Goal: Find contact information

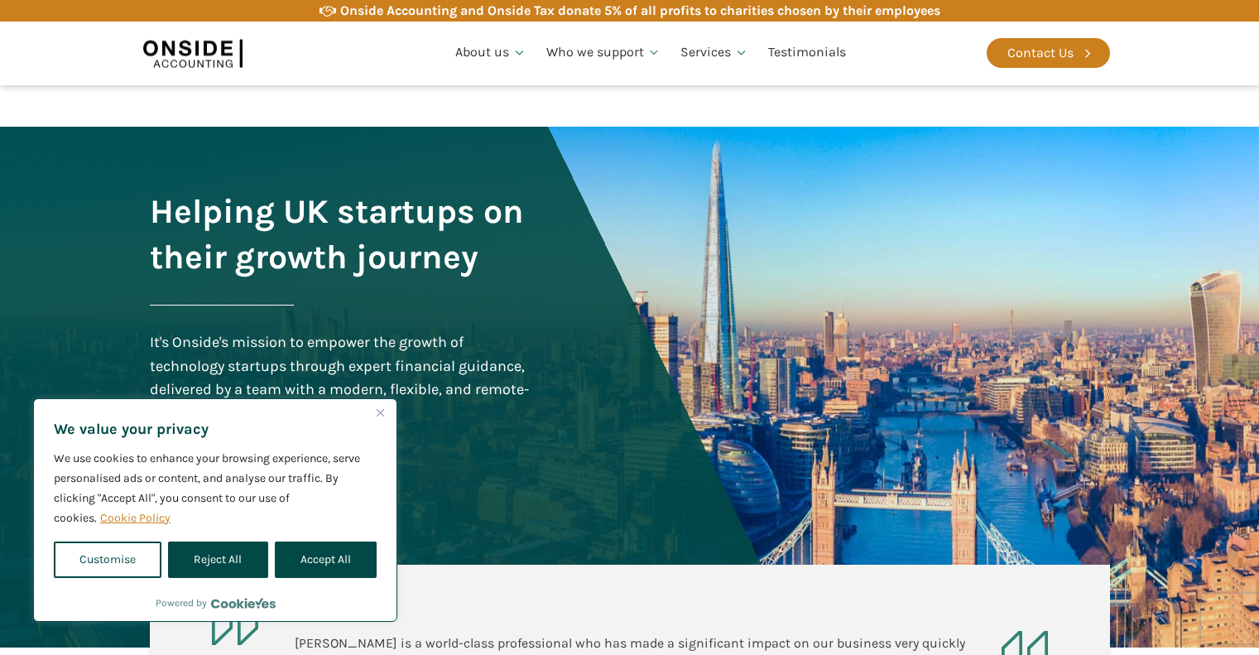
scroll to position [3250, 0]
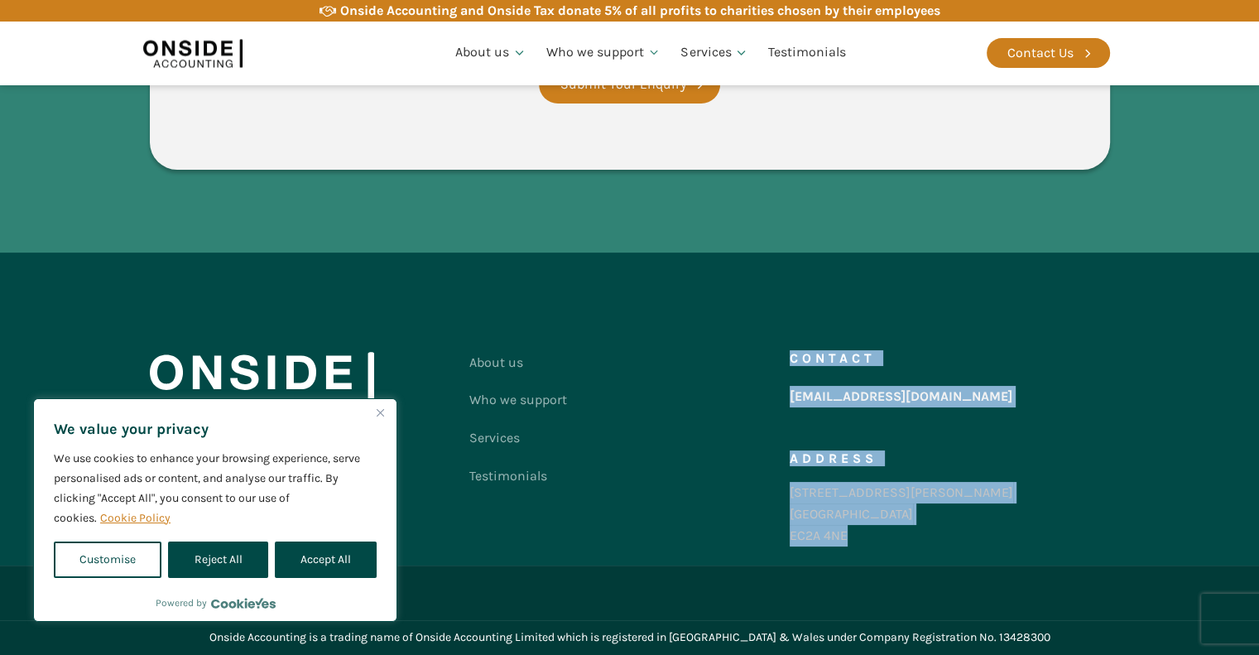
drag, startPoint x: 844, startPoint y: 531, endPoint x: 789, endPoint y: 541, distance: 56.3
click at [790, 541] on div "[STREET_ADDRESS][PERSON_NAME]" at bounding box center [902, 514] width 224 height 64
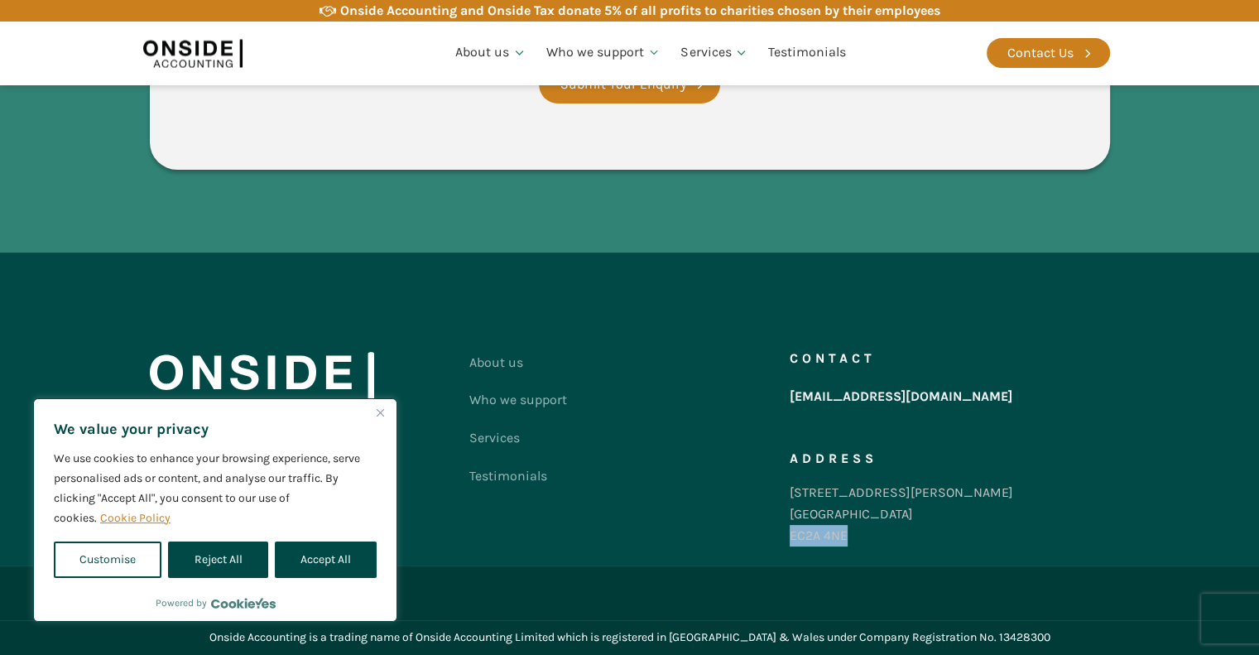
click at [825, 535] on div "[STREET_ADDRESS][PERSON_NAME]" at bounding box center [902, 514] width 224 height 64
click at [839, 536] on div "[STREET_ADDRESS][PERSON_NAME]" at bounding box center [902, 514] width 224 height 64
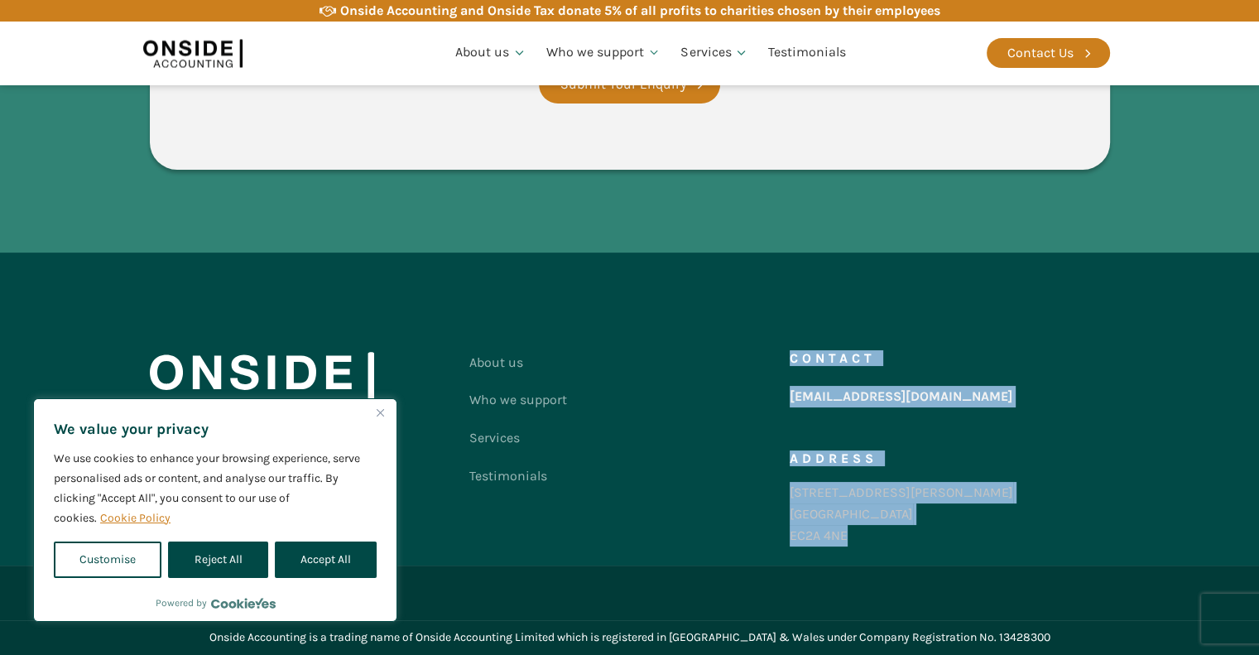
drag, startPoint x: 848, startPoint y: 532, endPoint x: 788, endPoint y: 536, distance: 59.7
click at [788, 536] on div "About us Who we support Services Testimonials Contact us Contact [EMAIL_ADDRESS…" at bounding box center [630, 453] width 960 height 219
copy div "Contact us Contact [EMAIL_ADDRESS][DOMAIN_NAME] Address [STREET_ADDRESS][PERSON…"
click at [854, 533] on div "[STREET_ADDRESS][PERSON_NAME]" at bounding box center [902, 514] width 224 height 64
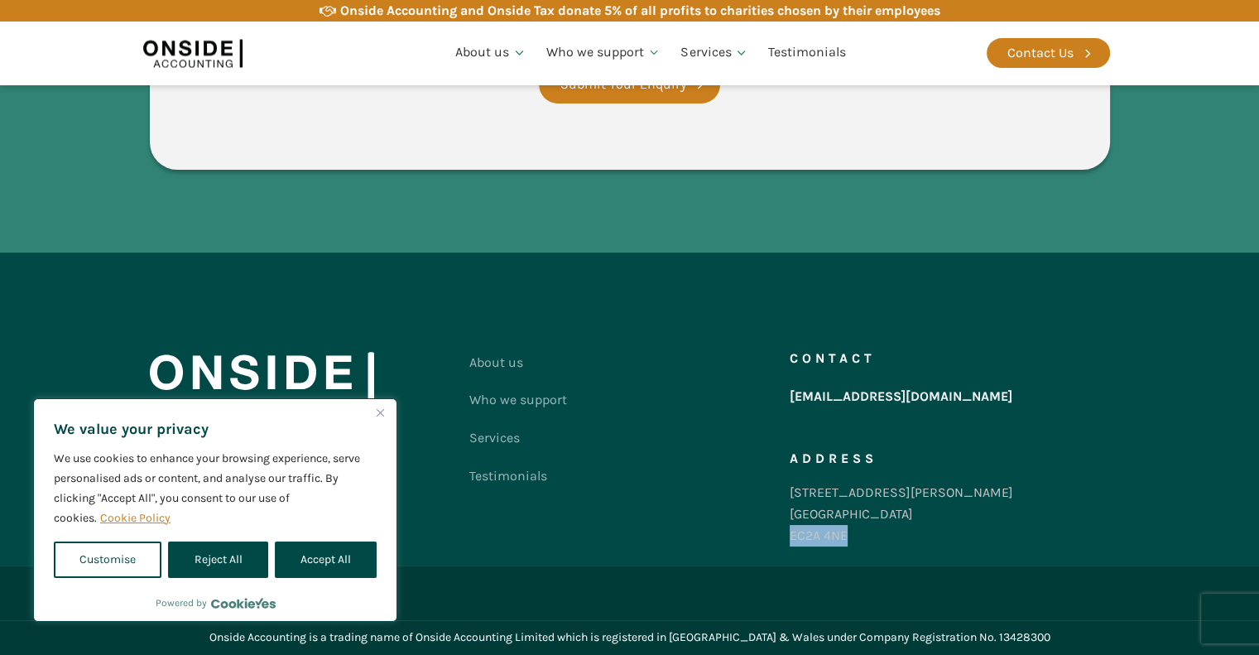
drag, startPoint x: 852, startPoint y: 533, endPoint x: 789, endPoint y: 539, distance: 63.2
click at [790, 539] on div "[STREET_ADDRESS][PERSON_NAME]" at bounding box center [902, 514] width 224 height 64
copy div "EC2A 4NE"
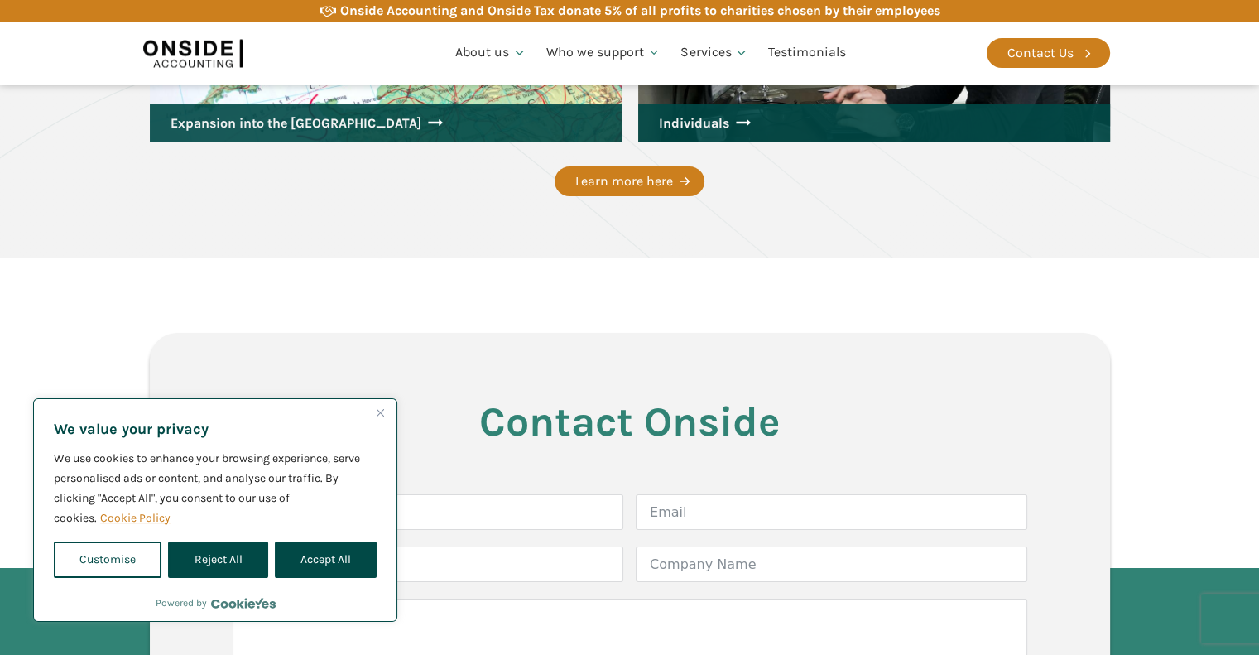
scroll to position [2617, 0]
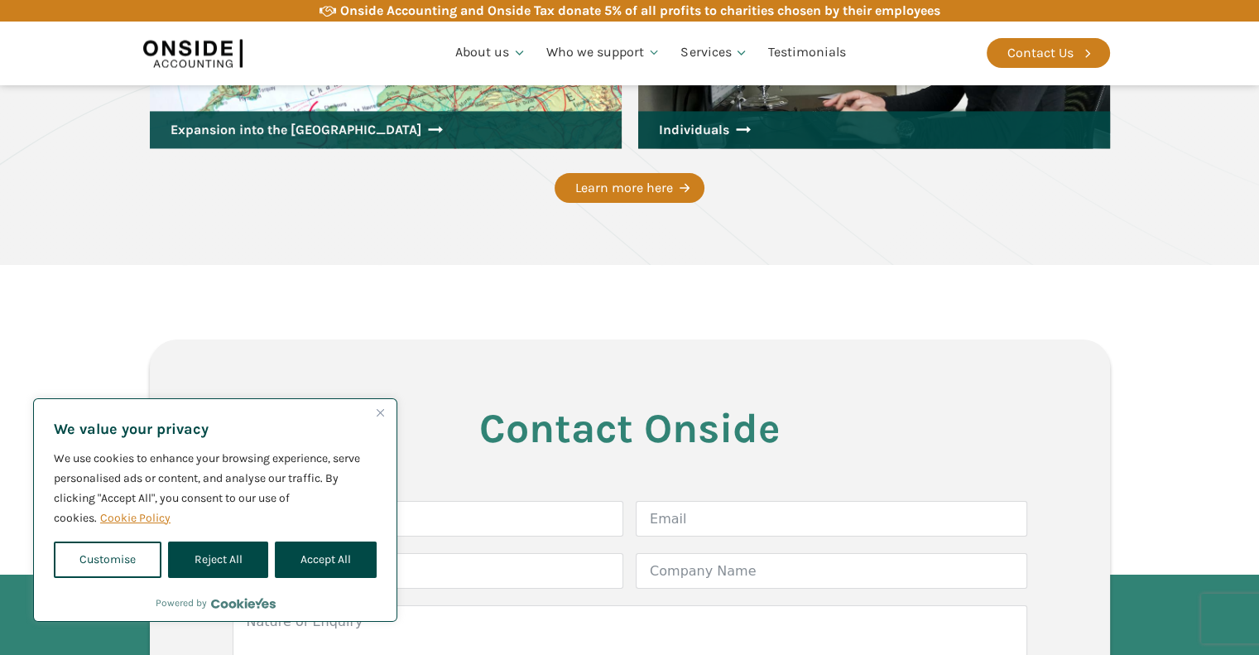
click at [382, 412] on img "Close" at bounding box center [380, 412] width 7 height 7
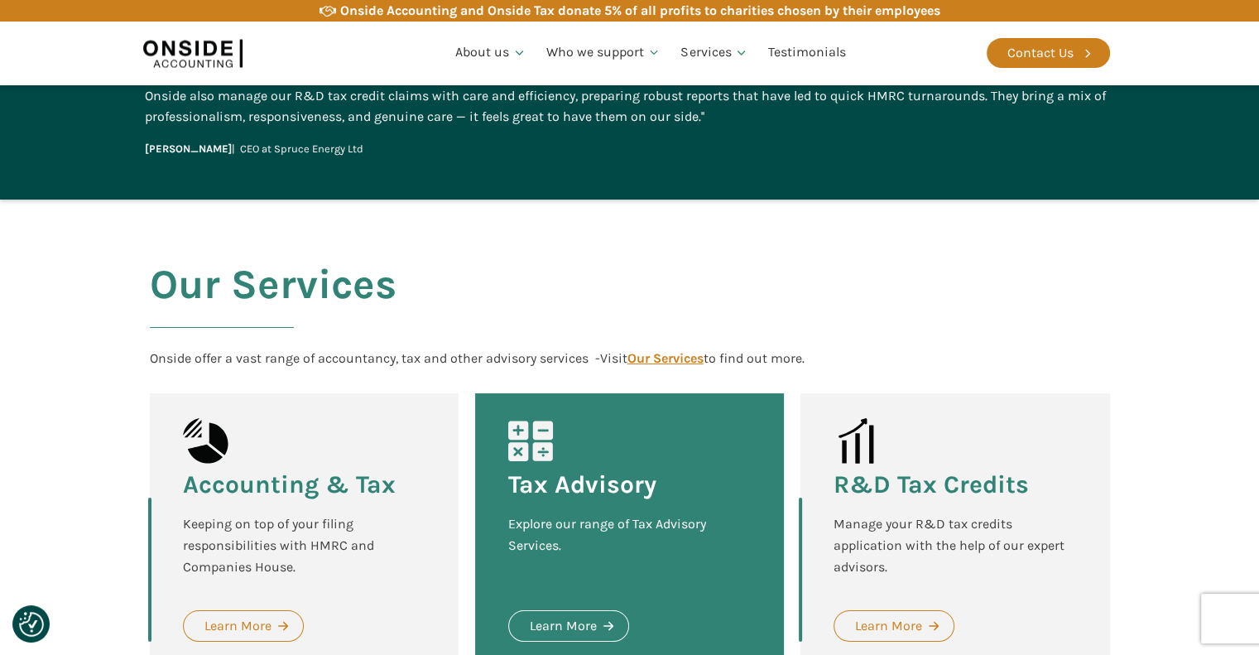
scroll to position [1735, 0]
